Goal: Task Accomplishment & Management: Use online tool/utility

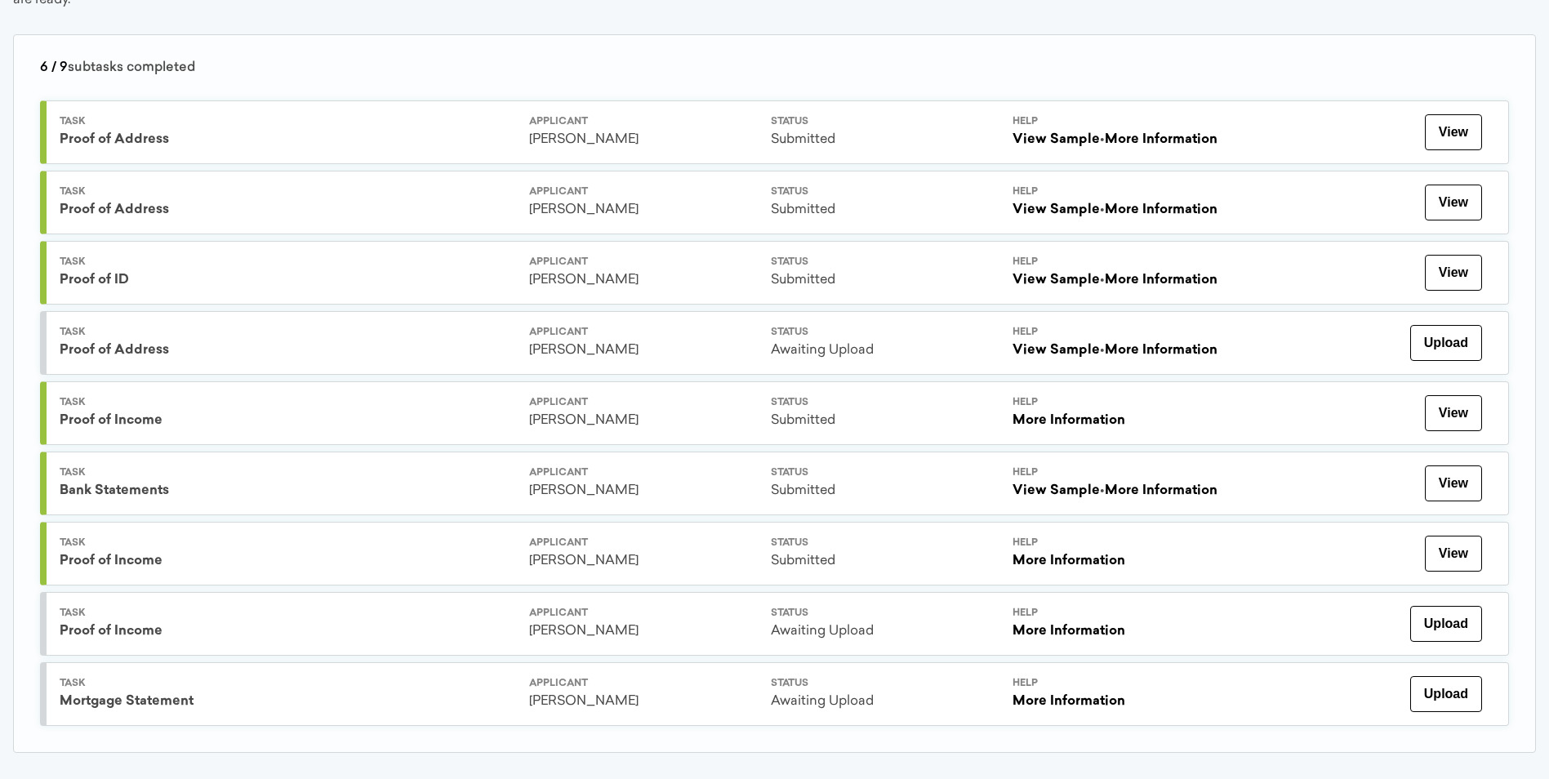
scroll to position [252, 0]
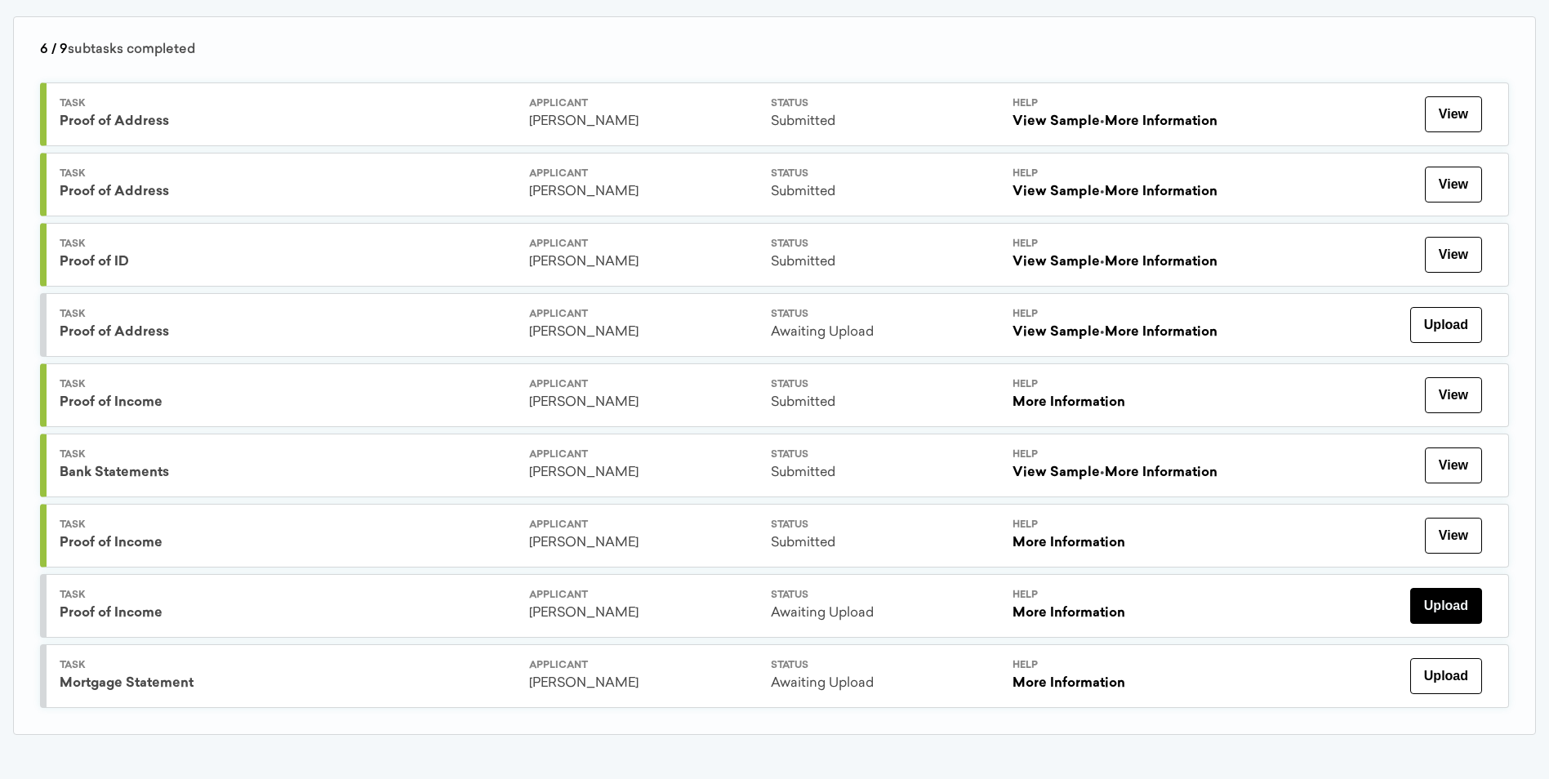
click at [1438, 611] on button "Upload" at bounding box center [1446, 606] width 72 height 36
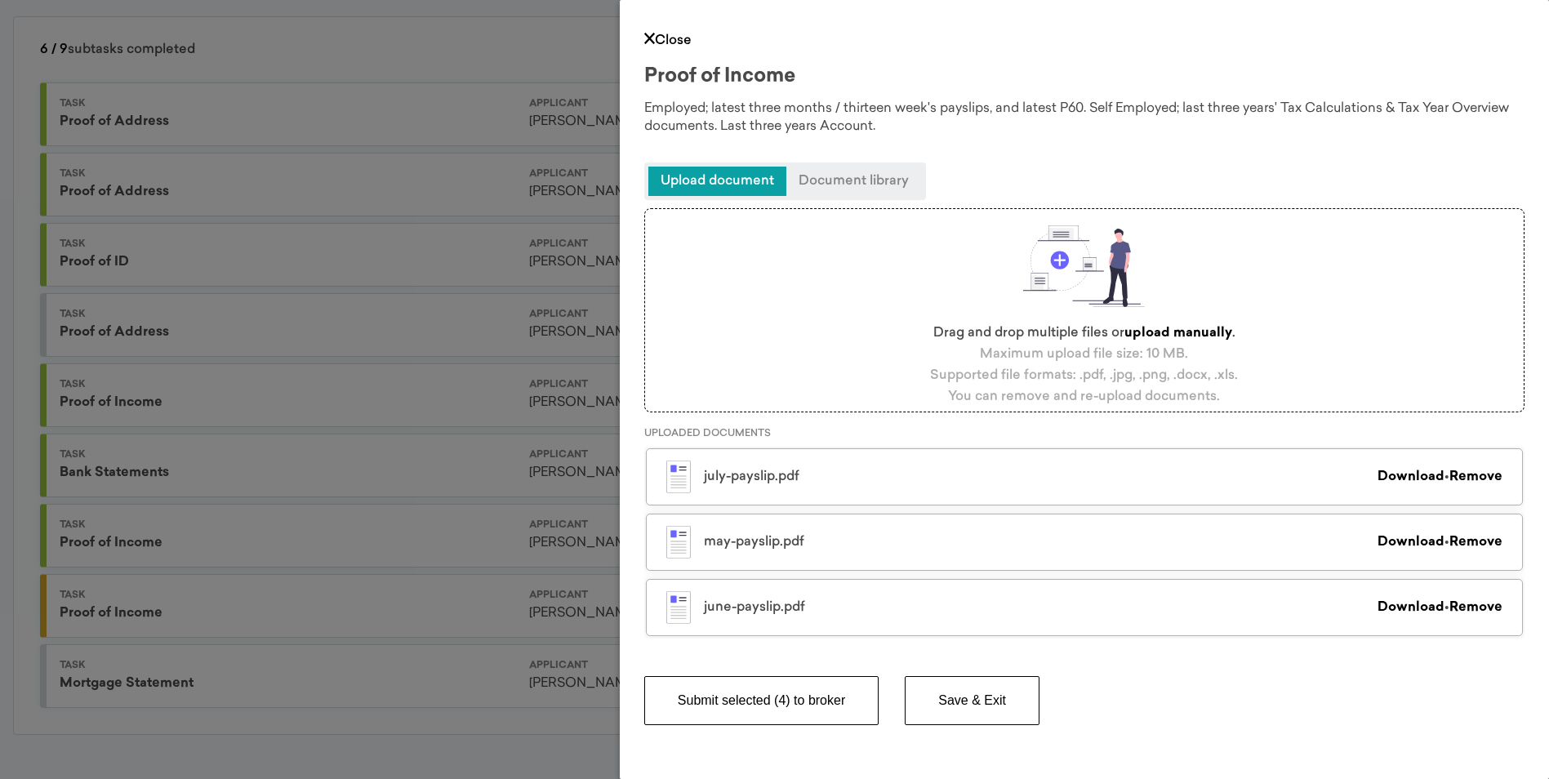
click at [820, 706] on button "Submit selected (4) to broker" at bounding box center [761, 700] width 234 height 49
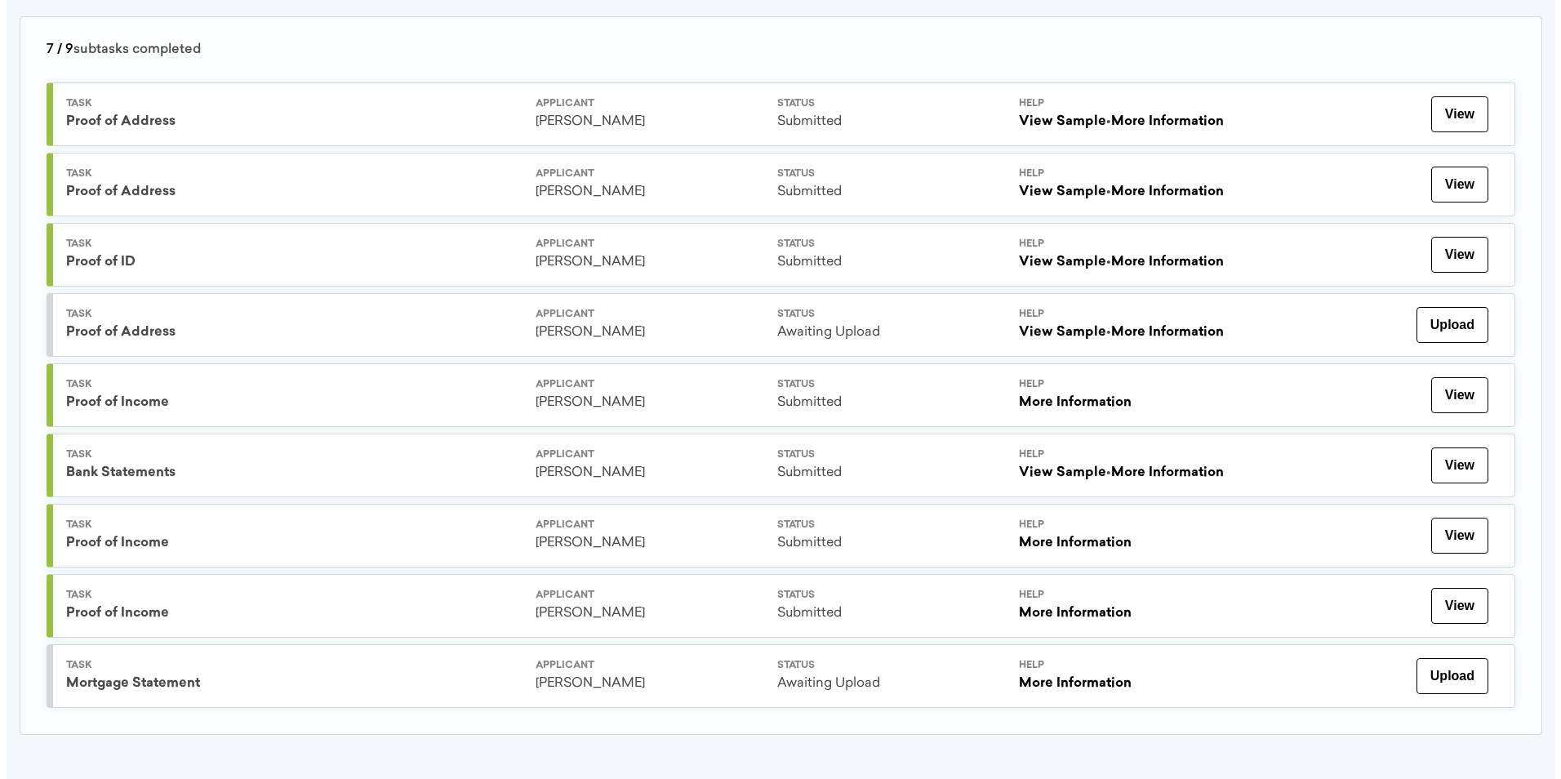
scroll to position [0, 0]
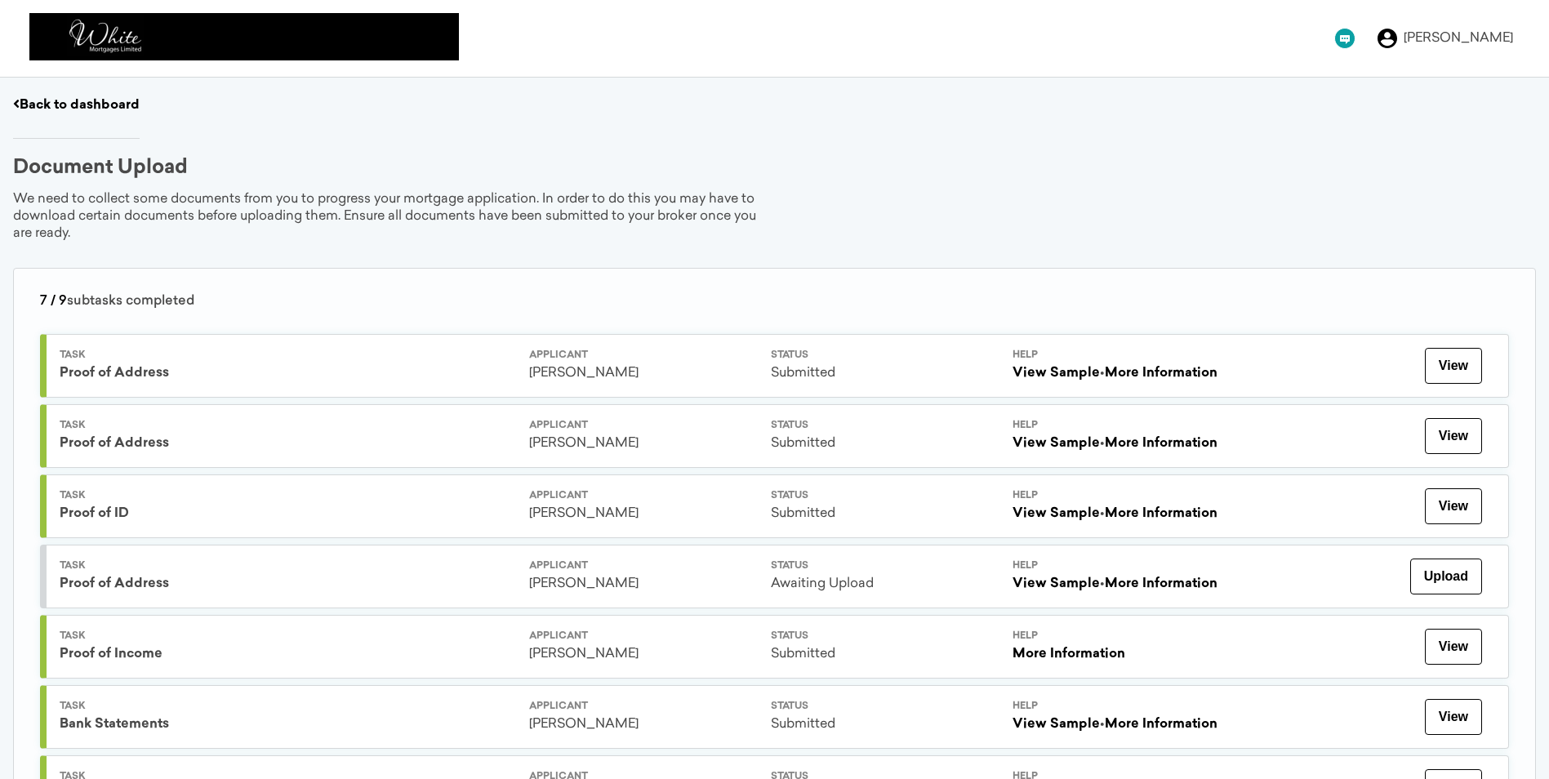
click at [1099, 163] on div "Document Upload" at bounding box center [774, 168] width 1523 height 20
click at [1463, 370] on button "View" at bounding box center [1453, 366] width 57 height 36
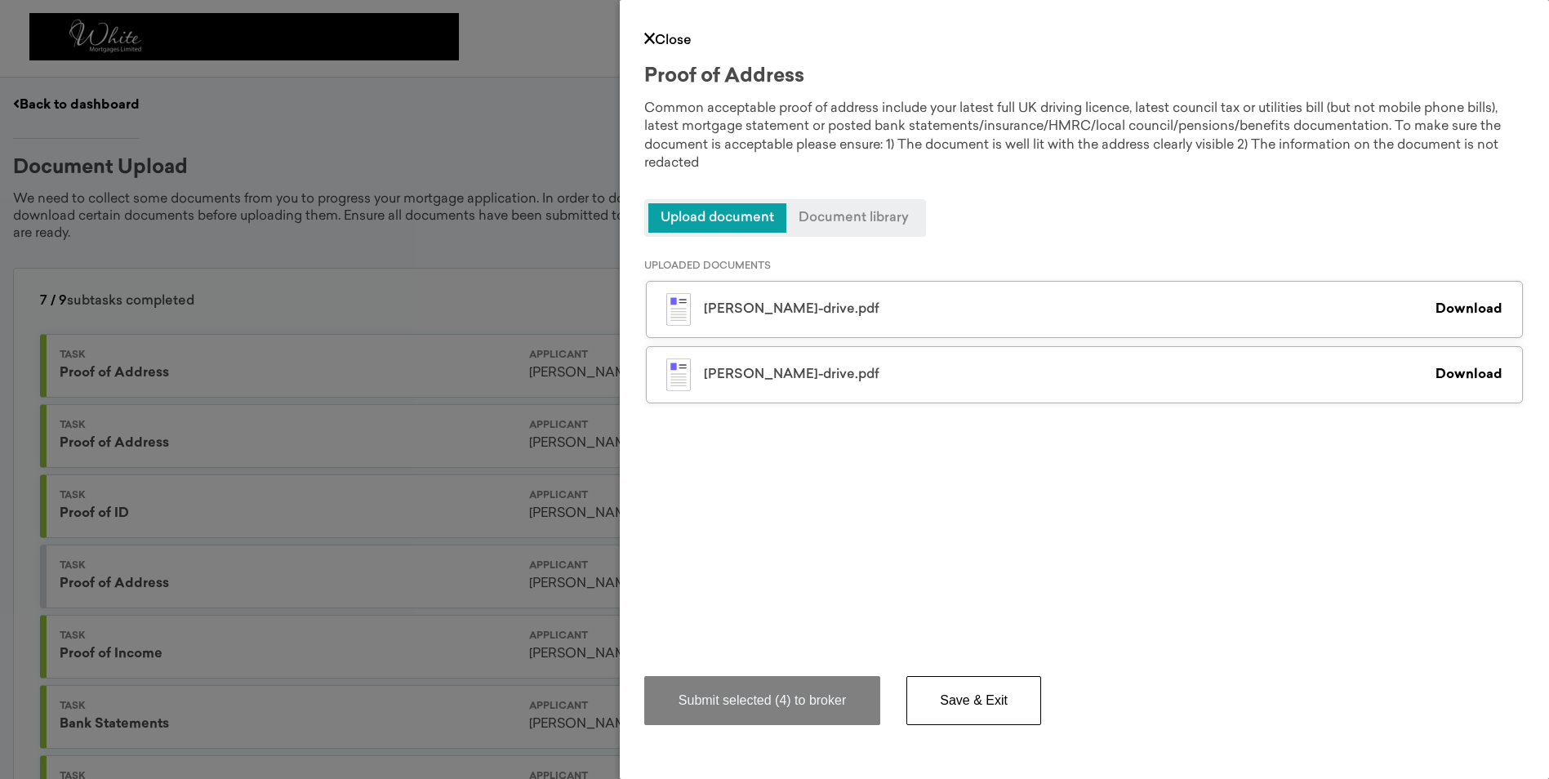
click at [694, 346] on div "[PERSON_NAME]-drive.pdf Download" at bounding box center [1084, 374] width 877 height 57
click at [793, 305] on div "[PERSON_NAME]-drive.pdf" at bounding box center [1070, 309] width 732 height 13
click at [793, 309] on div "[PERSON_NAME]-drive.pdf" at bounding box center [1070, 309] width 732 height 13
drag, startPoint x: 793, startPoint y: 309, endPoint x: 991, endPoint y: 300, distance: 198.6
click at [985, 346] on div "[PERSON_NAME]-drive.pdf Download" at bounding box center [1084, 374] width 877 height 57
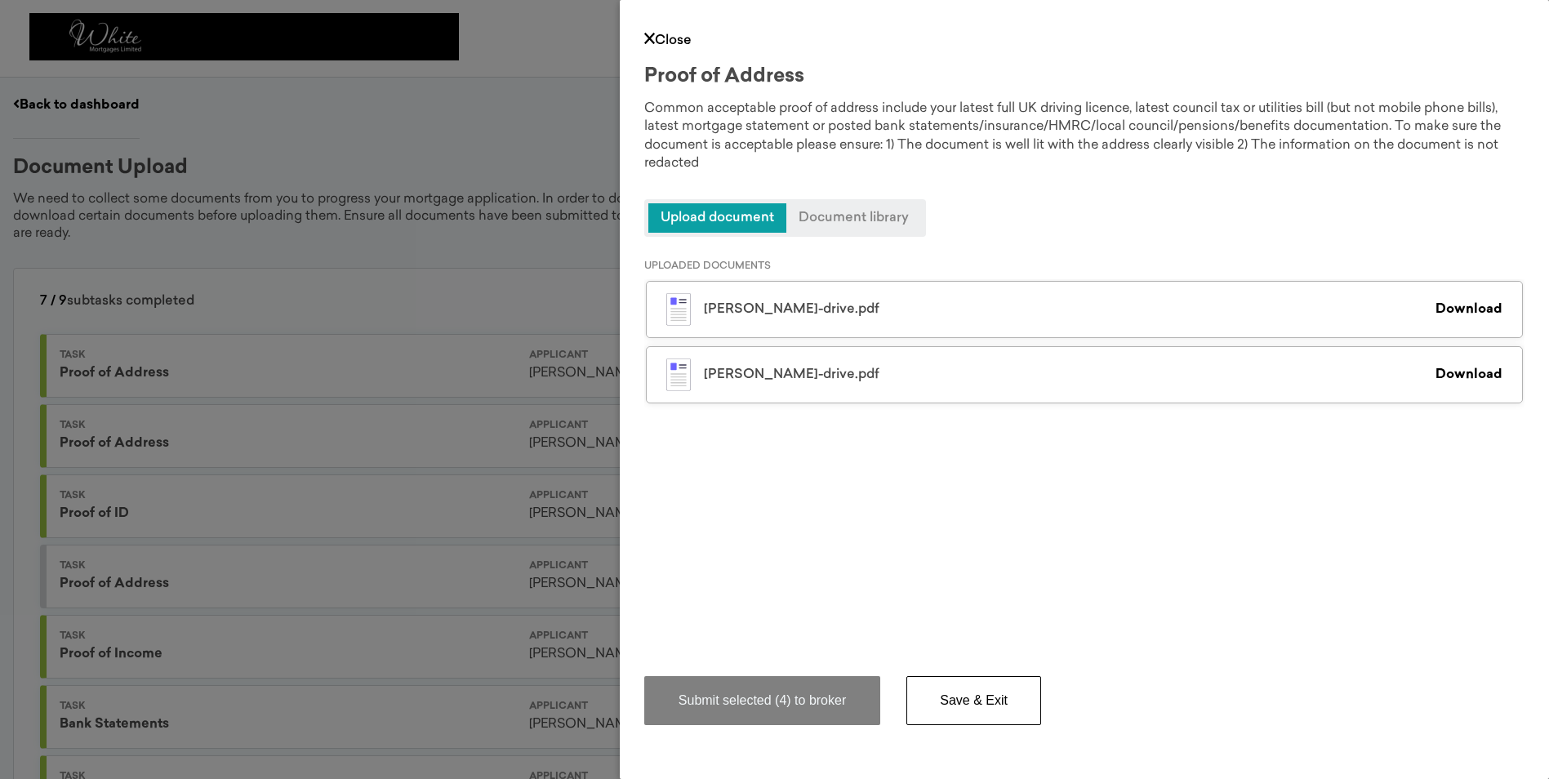
click at [1478, 303] on link "Download" at bounding box center [1469, 309] width 67 height 13
click at [984, 130] on div "Common acceptable proof of address include your latest full UK driving licence,…" at bounding box center [1084, 136] width 880 height 73
click at [662, 36] on link "Close" at bounding box center [667, 40] width 47 height 13
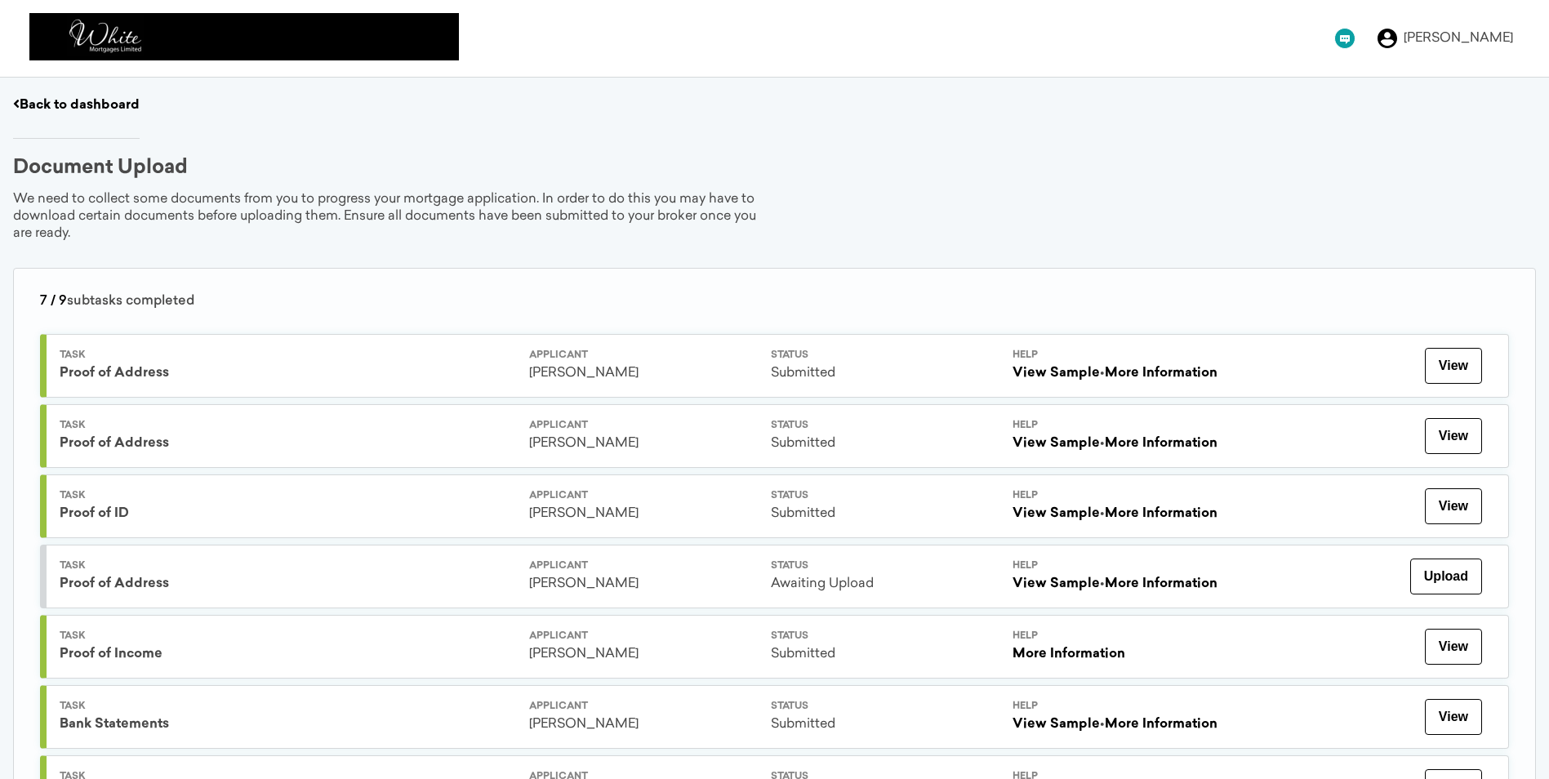
click at [1397, 45] on icon at bounding box center [1388, 39] width 20 height 20
click at [1470, 37] on div "[PERSON_NAME]" at bounding box center [1458, 38] width 109 height 13
click at [1397, 35] on icon at bounding box center [1388, 39] width 20 height 20
drag, startPoint x: 840, startPoint y: 97, endPoint x: 671, endPoint y: 87, distance: 169.3
click at [839, 97] on div "Back to dashboard" at bounding box center [774, 118] width 1523 height 42
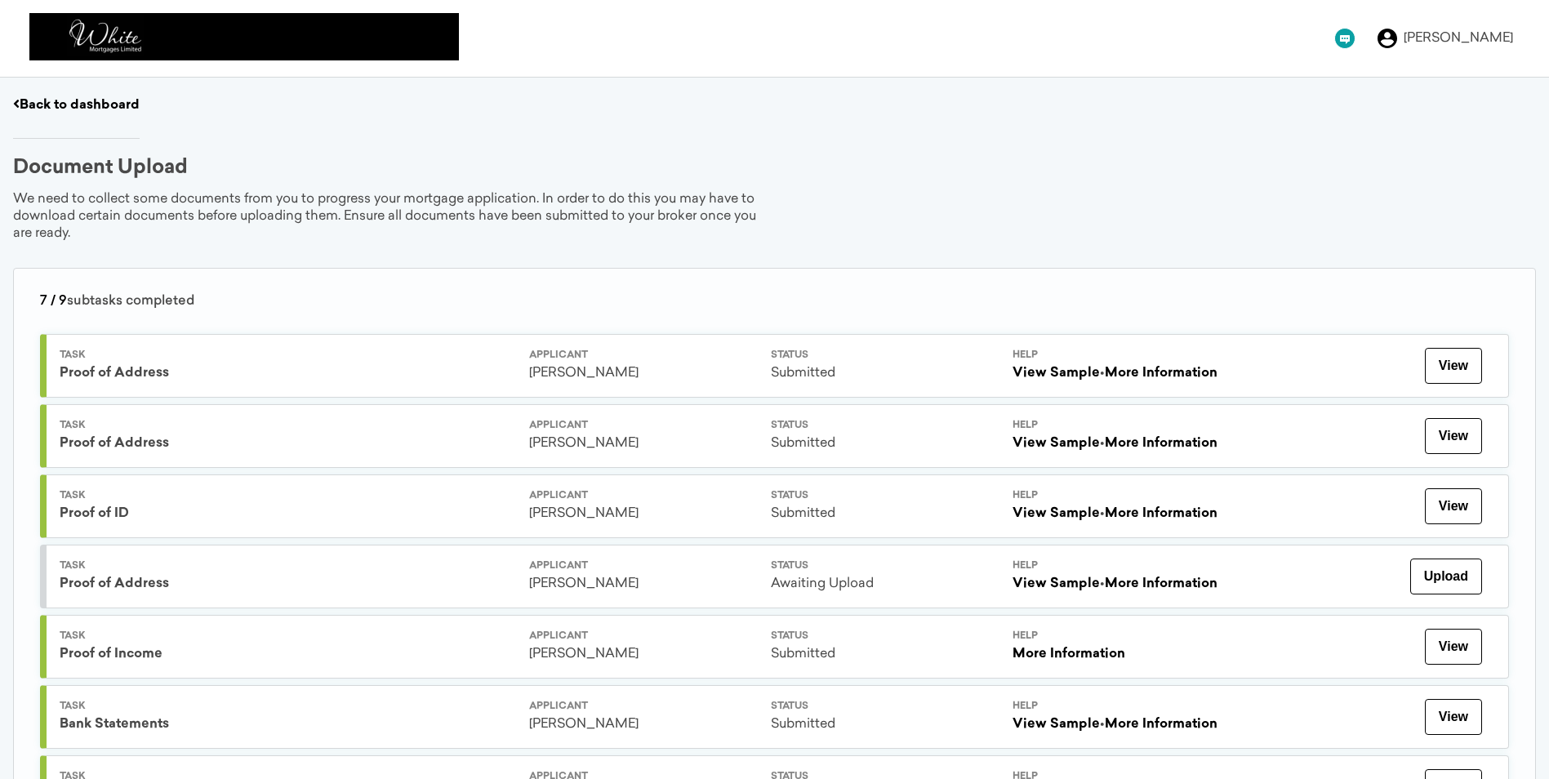
click at [69, 106] on link "Back to dashboard" at bounding box center [76, 105] width 127 height 13
